Goal: Task Accomplishment & Management: Complete application form

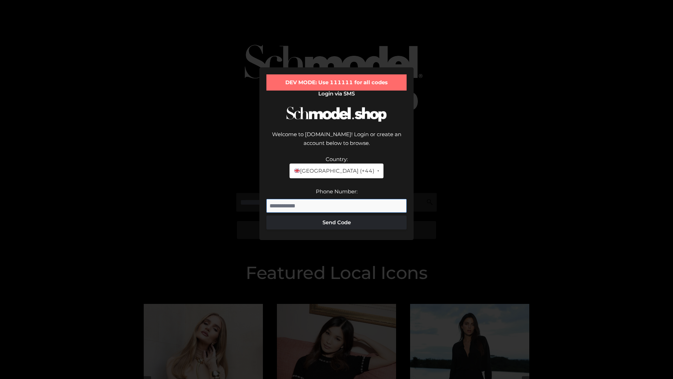
click at [336, 199] on input "Phone Number:" at bounding box center [336, 206] width 140 height 14
type input "**********"
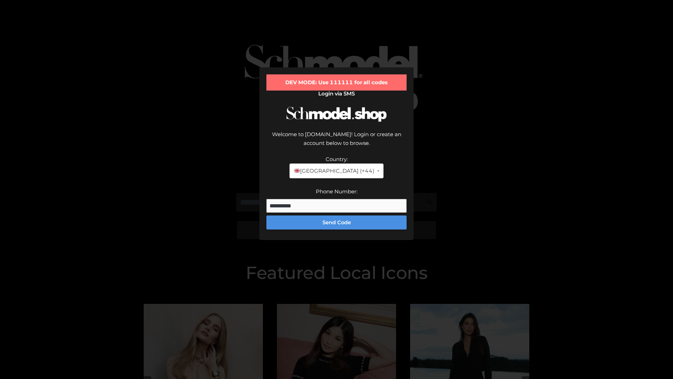
click at [336, 215] on button "Send Code" at bounding box center [336, 222] width 140 height 14
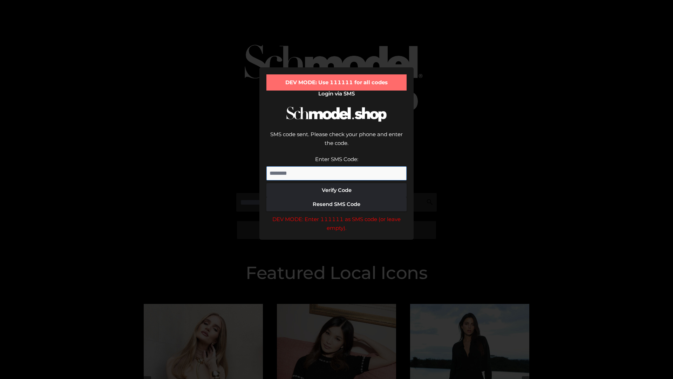
click at [336, 166] on input "Enter SMS Code:" at bounding box center [336, 173] width 140 height 14
type input "******"
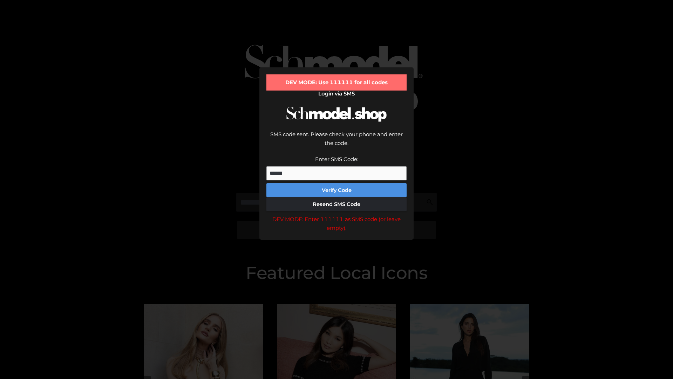
click at [336, 183] on button "Verify Code" at bounding box center [336, 190] width 140 height 14
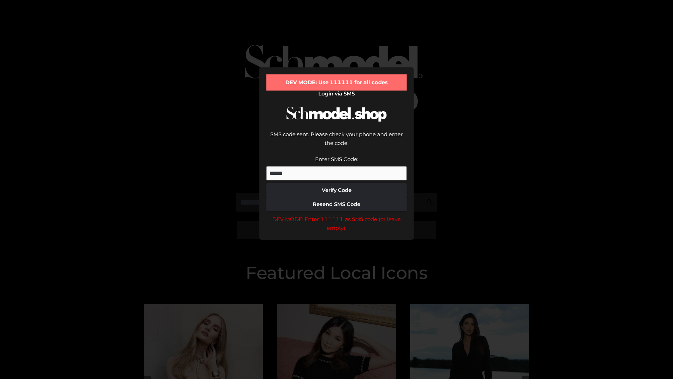
click at [336, 214] on div "DEV MODE: Enter 111111 as SMS code (or leave empty)." at bounding box center [336, 223] width 140 height 18
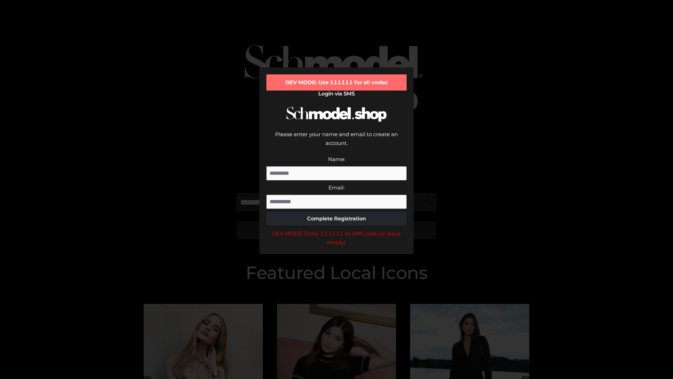
click at [336, 229] on div "DEV MODE: Enter 111111 as SMS code (or leave empty)." at bounding box center [336, 238] width 140 height 18
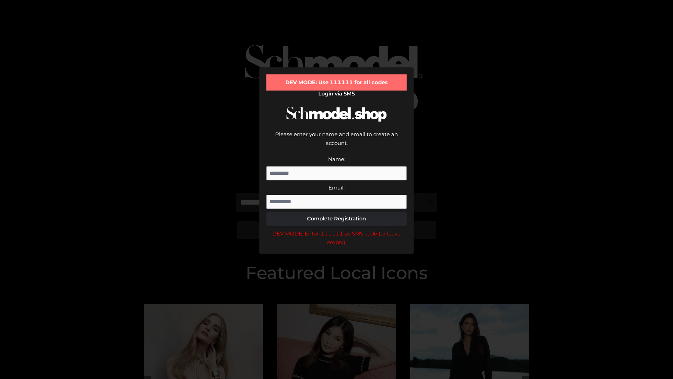
click at [336, 229] on div "DEV MODE: Enter 111111 as SMS code (or leave empty)." at bounding box center [336, 238] width 140 height 18
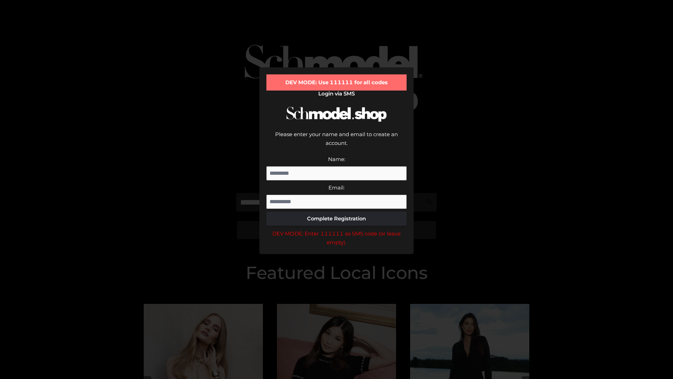
click at [336, 229] on div "DEV MODE: Enter 111111 as SMS code (or leave empty)." at bounding box center [336, 238] width 140 height 18
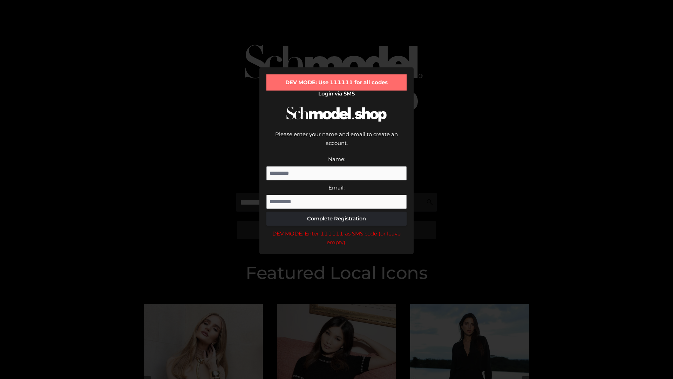
click at [336, 229] on div "DEV MODE: Enter 111111 as SMS code (or leave empty)." at bounding box center [336, 238] width 140 height 18
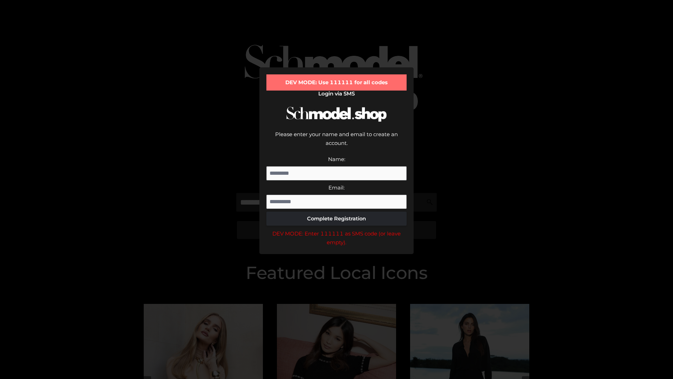
click at [336, 229] on div "DEV MODE: Enter 111111 as SMS code (or leave empty)." at bounding box center [336, 238] width 140 height 18
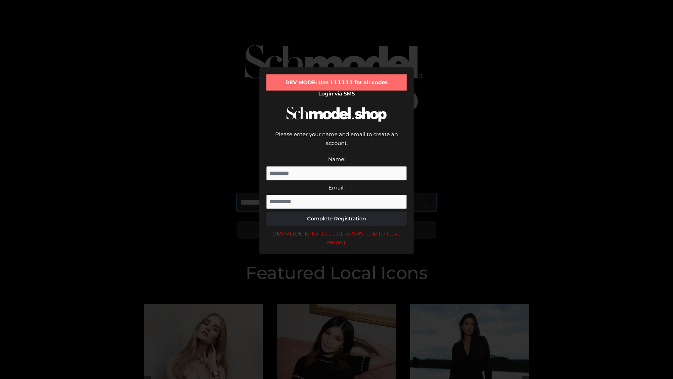
scroll to position [0, 36]
click at [336, 229] on div "DEV MODE: Enter 111111 as SMS code (or leave empty)." at bounding box center [336, 238] width 140 height 18
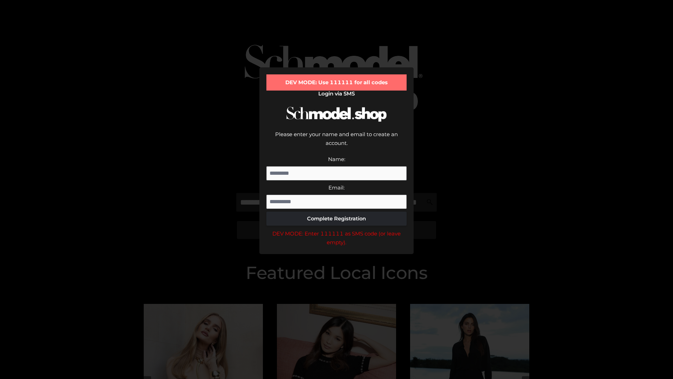
click at [336, 229] on div "DEV MODE: Enter 111111 as SMS code (or leave empty)." at bounding box center [336, 238] width 140 height 18
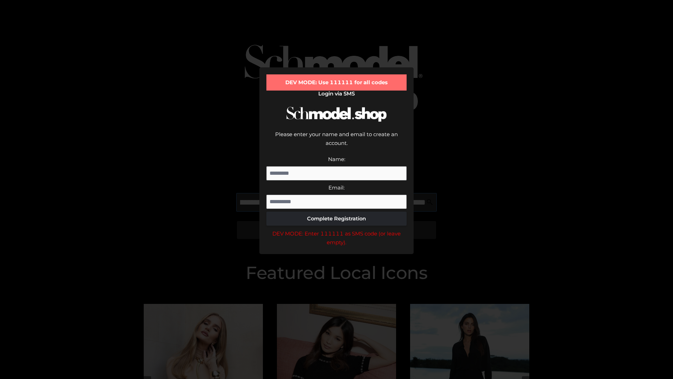
scroll to position [0, 76]
click at [336, 229] on div "DEV MODE: Enter 111111 as SMS code (or leave empty)." at bounding box center [336, 238] width 140 height 18
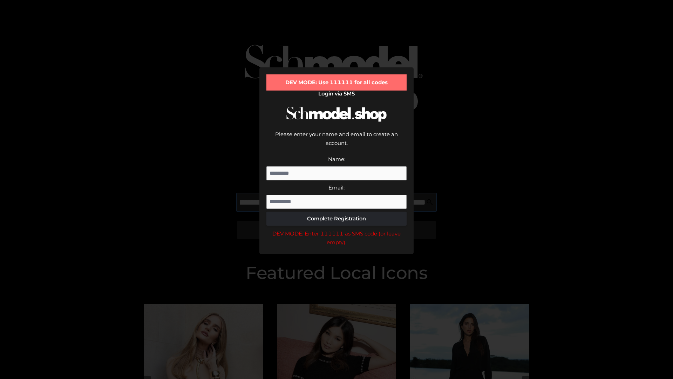
type input "**********"
click at [336, 229] on div "DEV MODE: Enter 111111 as SMS code (or leave empty)." at bounding box center [336, 238] width 140 height 18
